Goal: Navigation & Orientation: Find specific page/section

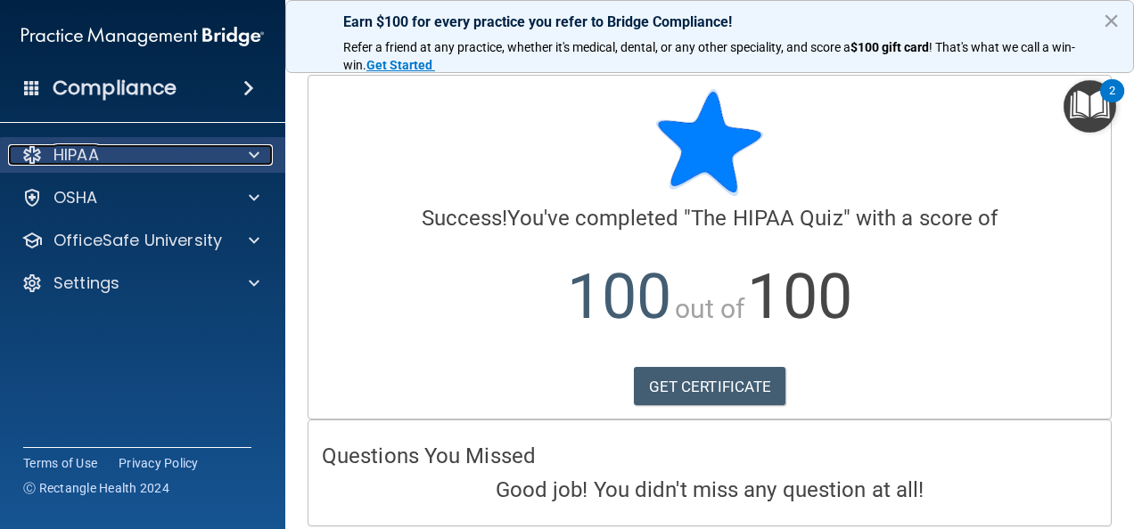
click at [250, 156] on span at bounding box center [254, 154] width 11 height 21
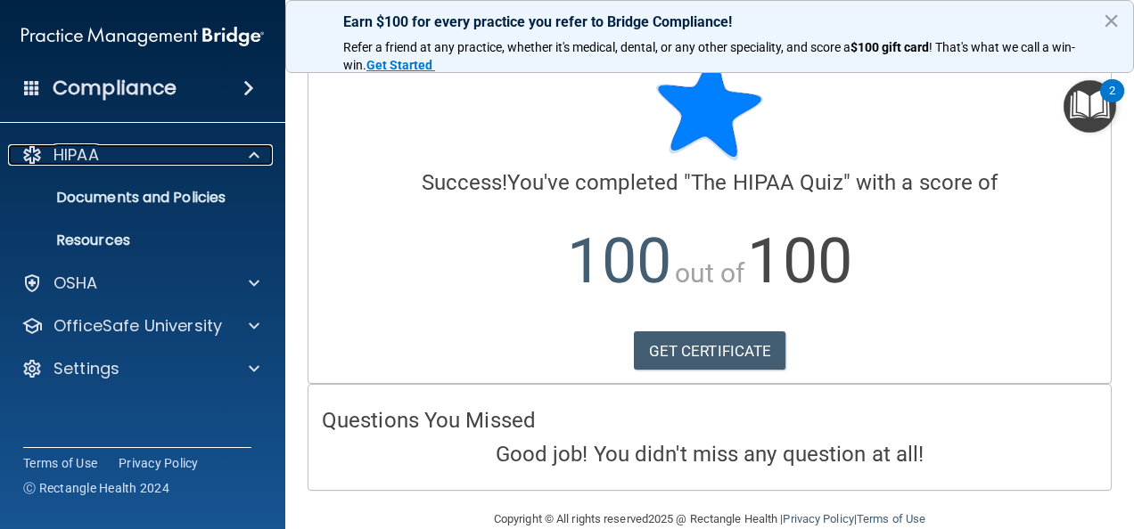
scroll to position [66, 0]
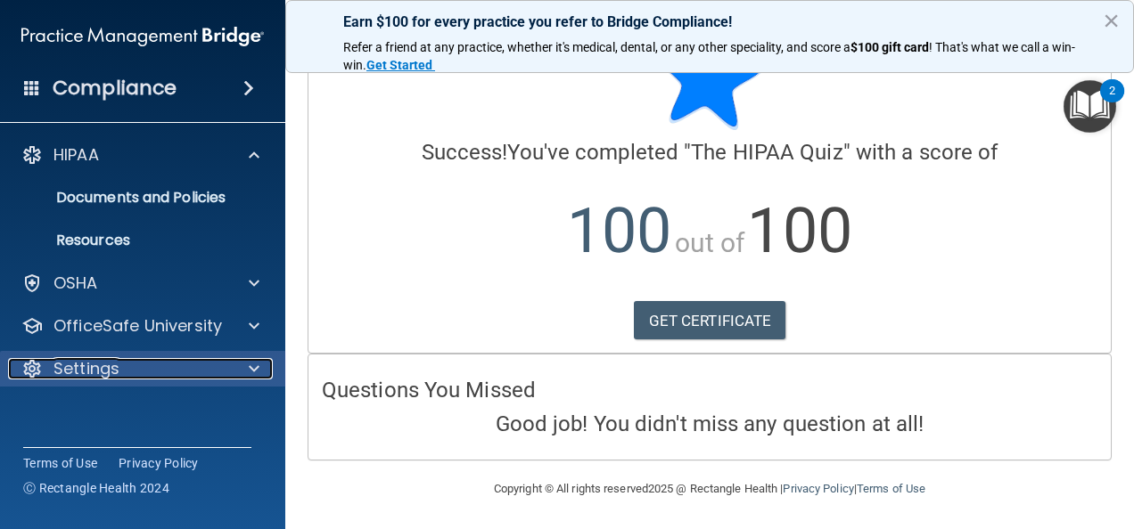
click at [251, 371] on span at bounding box center [254, 368] width 11 height 21
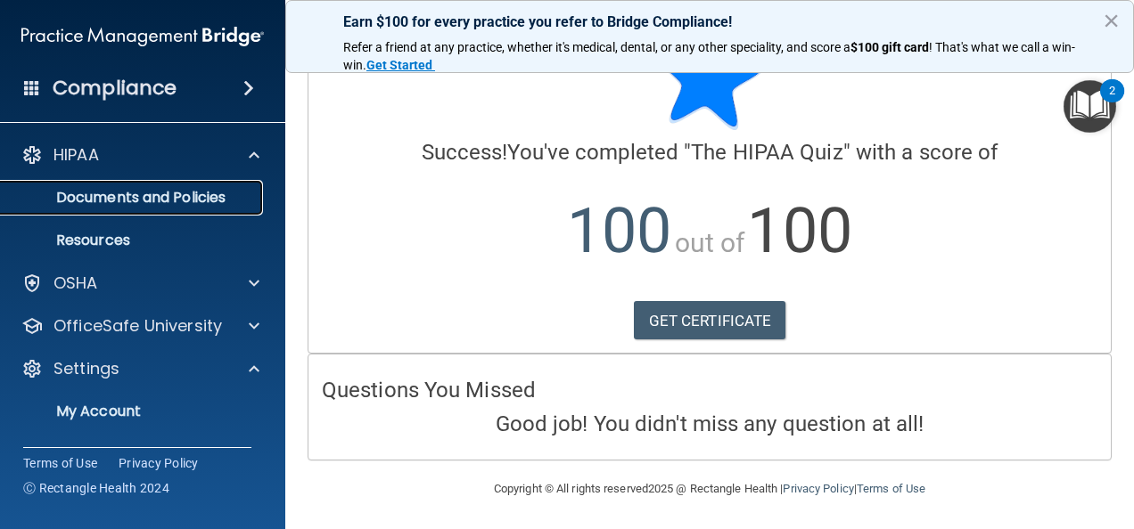
click at [182, 198] on p "Documents and Policies" at bounding box center [133, 198] width 243 height 18
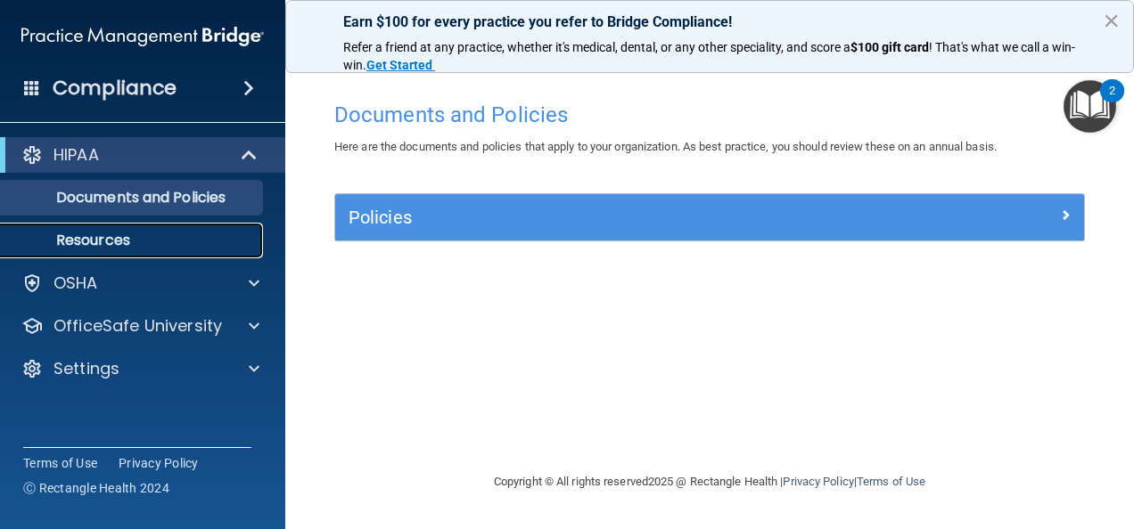
click at [110, 249] on p "Resources" at bounding box center [133, 241] width 243 height 18
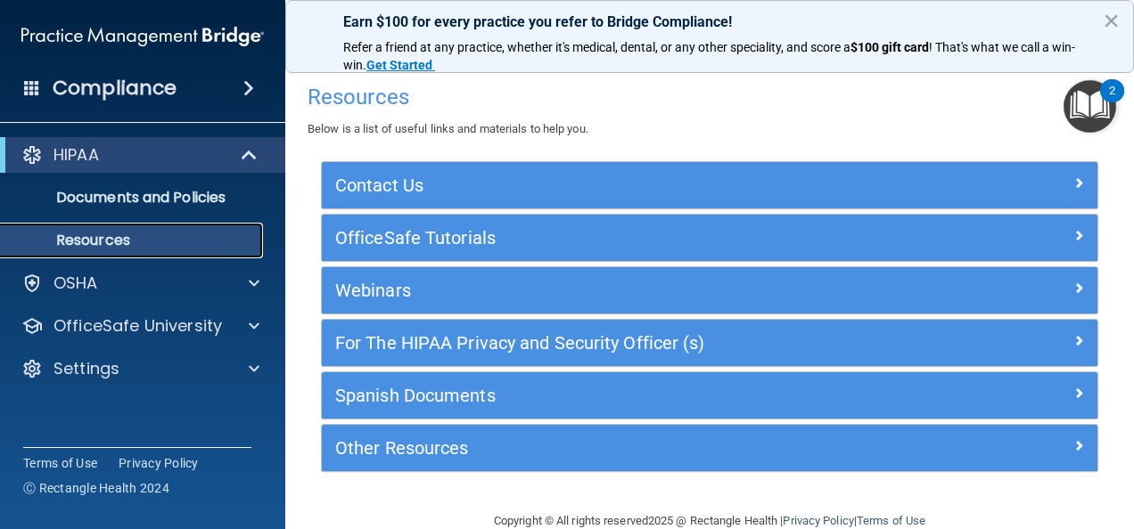
scroll to position [31, 0]
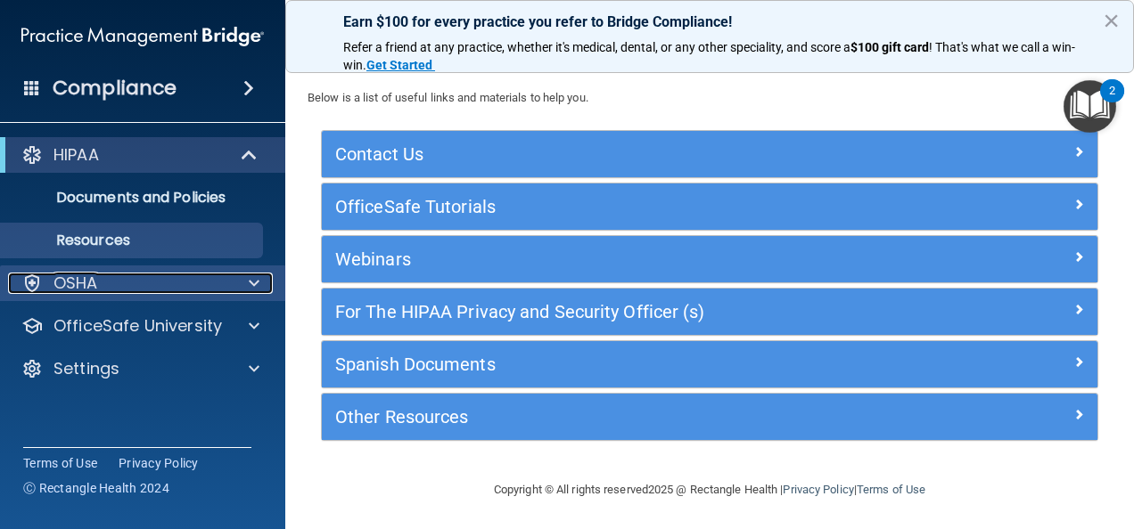
click at [91, 280] on p "OSHA" at bounding box center [75, 283] width 45 height 21
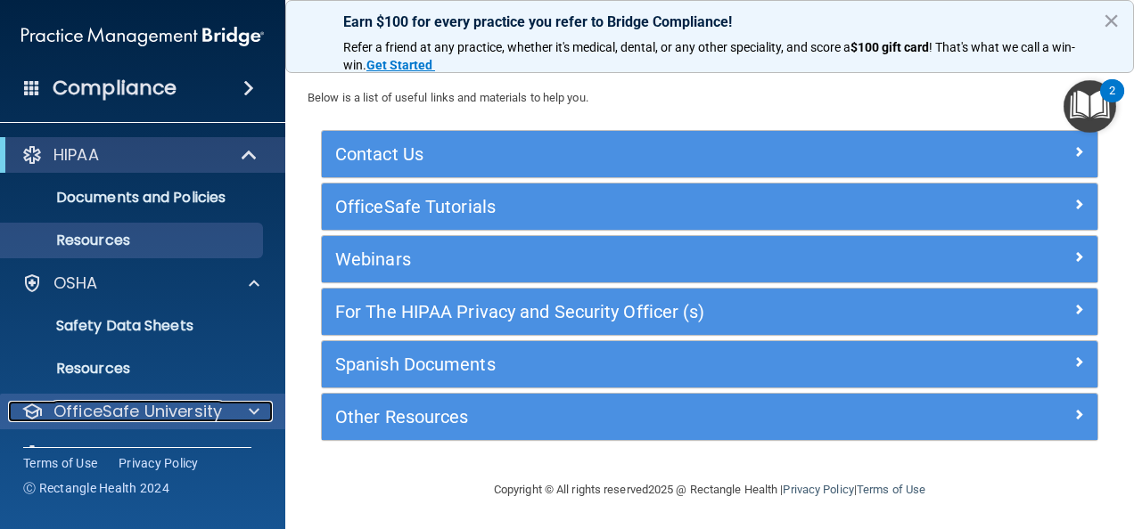
click at [126, 415] on p "OfficeSafe University" at bounding box center [137, 411] width 168 height 21
click at [252, 406] on span at bounding box center [254, 411] width 11 height 21
click at [185, 410] on p "OfficeSafe University" at bounding box center [137, 411] width 168 height 21
